Goal: Find specific page/section: Find specific page/section

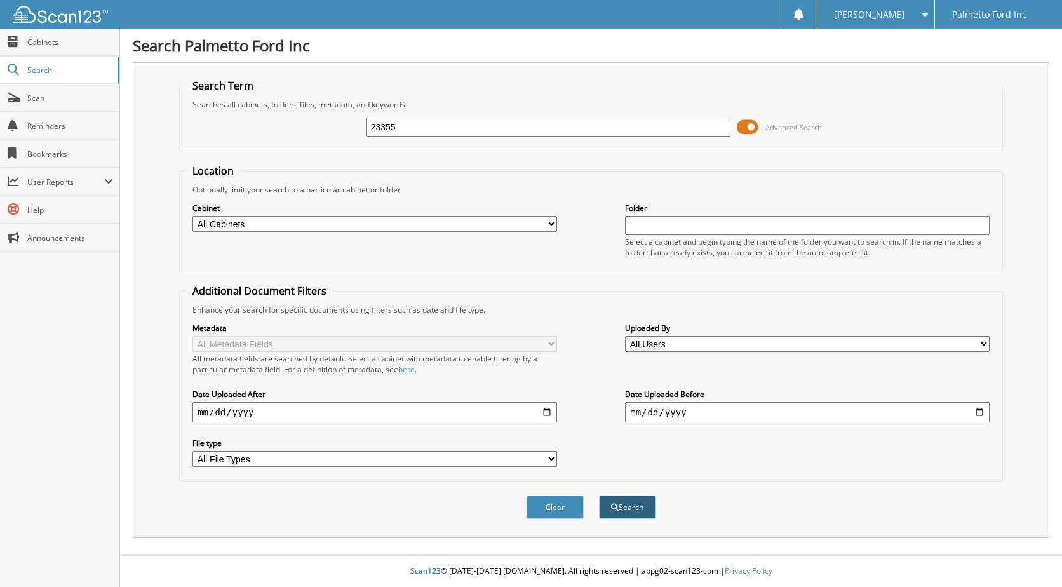
type input "23355"
click at [632, 511] on button "Search" at bounding box center [627, 507] width 57 height 24
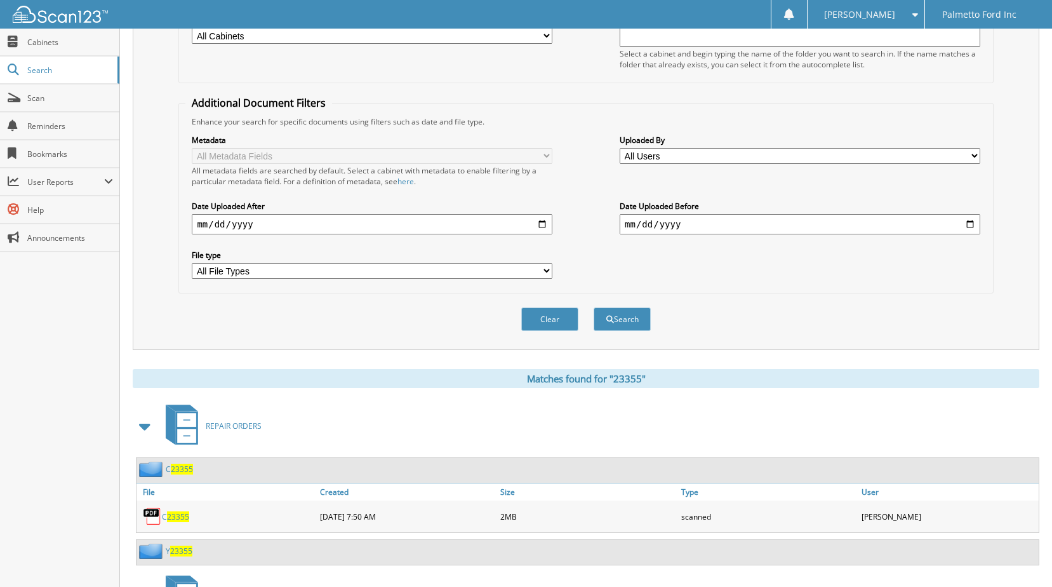
scroll to position [254, 0]
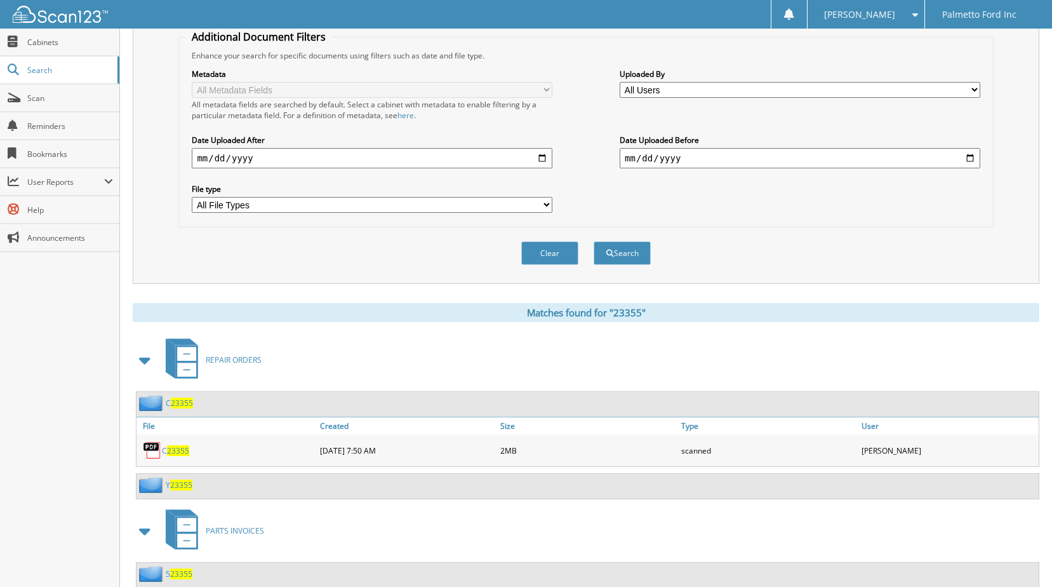
click at [180, 452] on span "23355" at bounding box center [178, 450] width 22 height 11
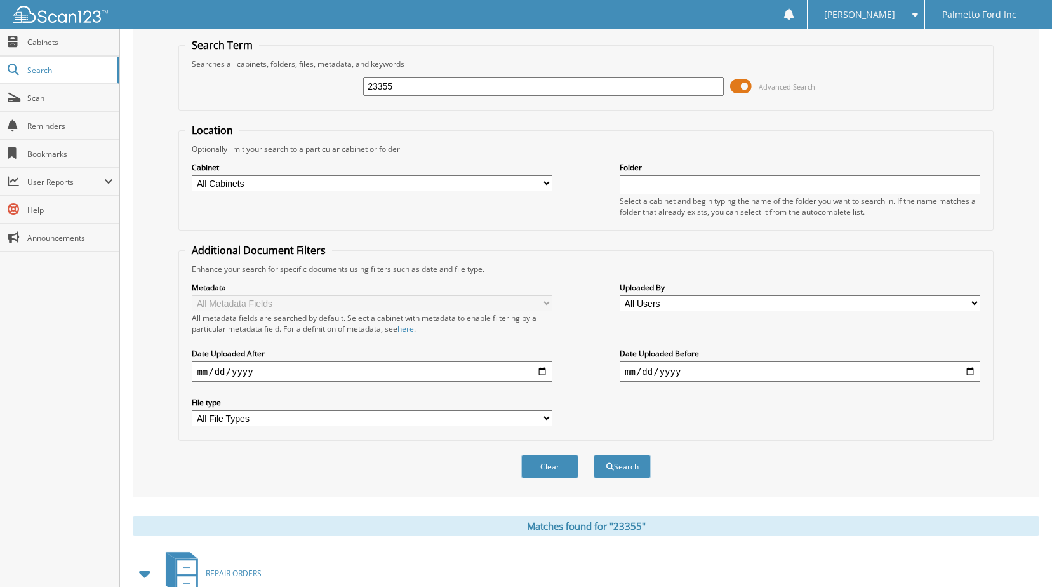
scroll to position [0, 0]
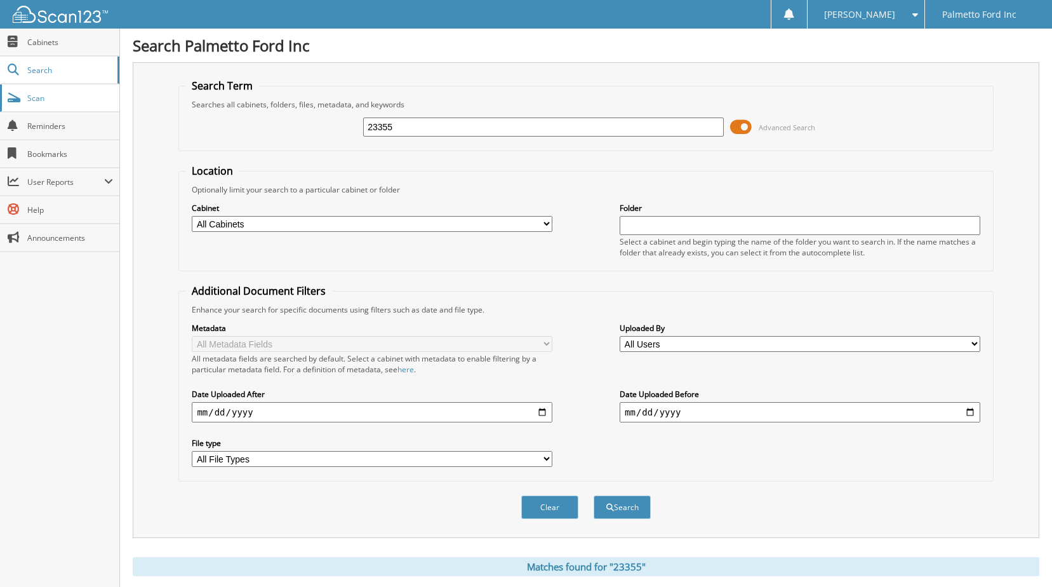
click at [51, 102] on span "Scan" at bounding box center [70, 98] width 86 height 11
